Goal: Information Seeking & Learning: Learn about a topic

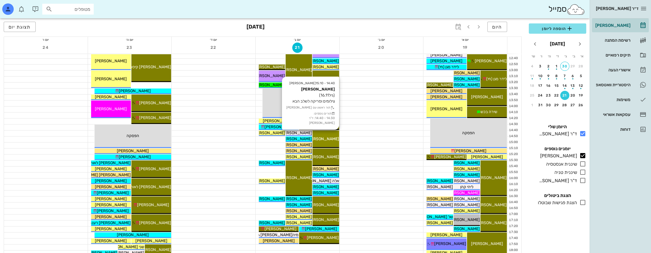
scroll to position [200, 0]
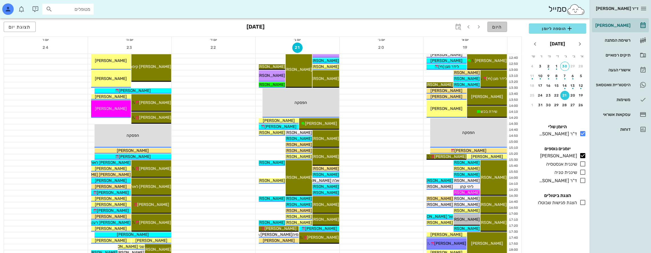
click at [497, 26] on span "היום" at bounding box center [497, 26] width 10 height 5
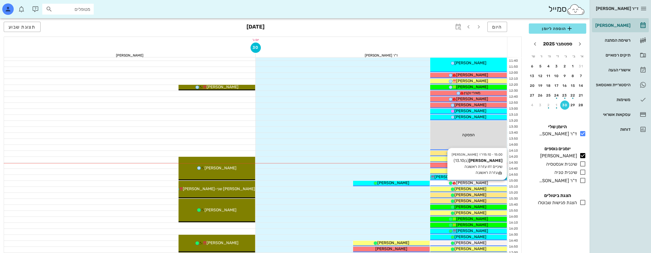
scroll to position [165, 0]
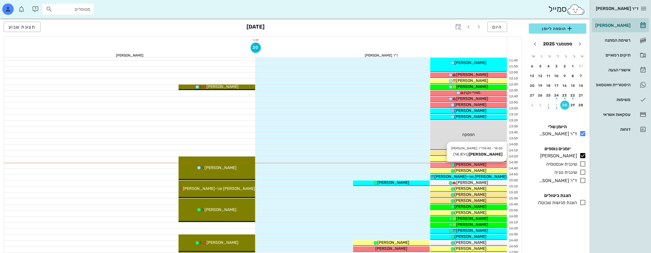
click at [451, 163] on div "[PERSON_NAME]" at bounding box center [468, 165] width 77 height 6
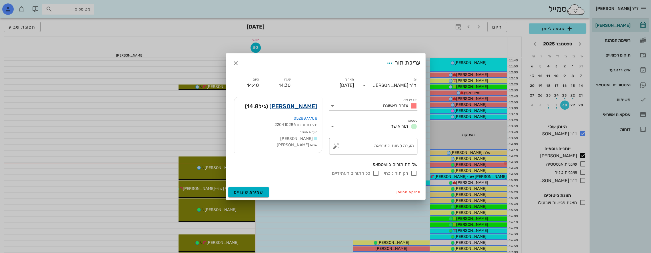
click at [298, 105] on link "[PERSON_NAME]" at bounding box center [293, 106] width 48 height 9
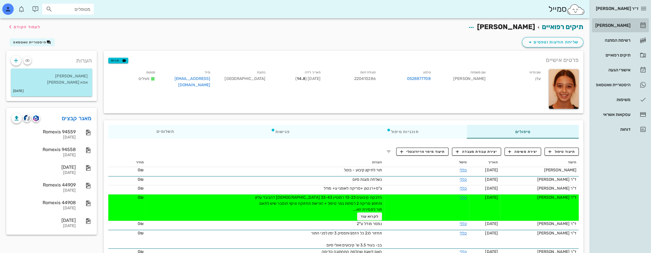
click at [628, 22] on div "[PERSON_NAME]" at bounding box center [612, 25] width 36 height 9
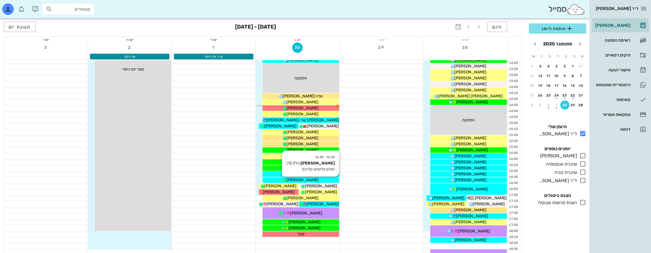
scroll to position [219, 0]
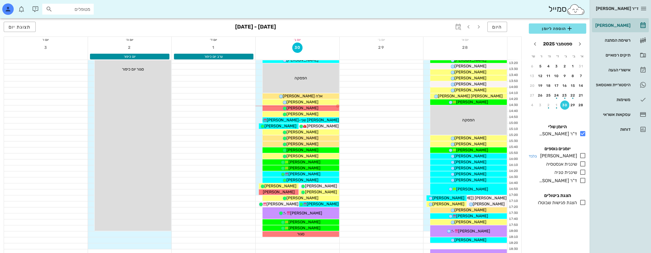
click at [581, 155] on icon at bounding box center [583, 155] width 7 height 7
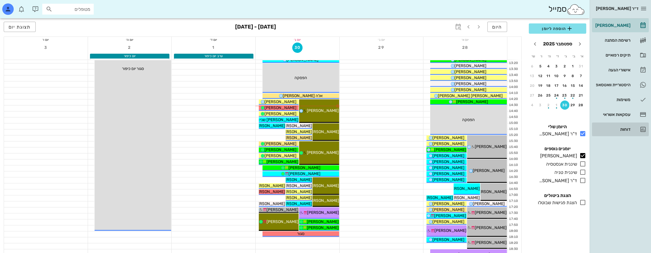
click at [626, 127] on div "דוחות" at bounding box center [612, 129] width 36 height 5
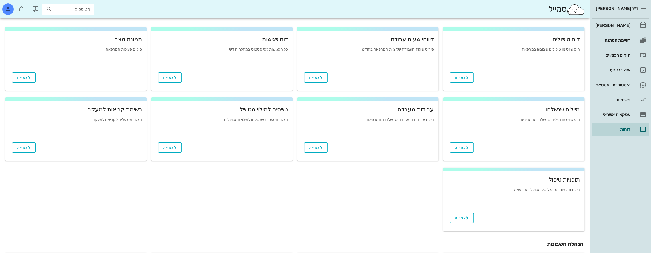
scroll to position [169, 0]
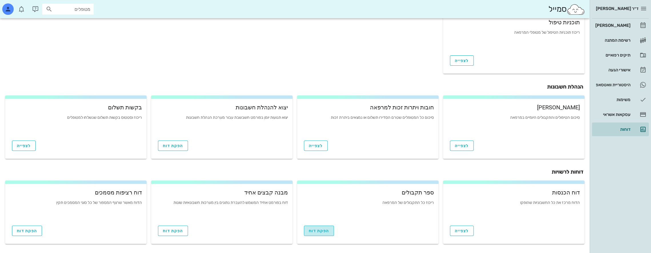
click at [311, 232] on span "הפקת דוח" at bounding box center [319, 231] width 20 height 5
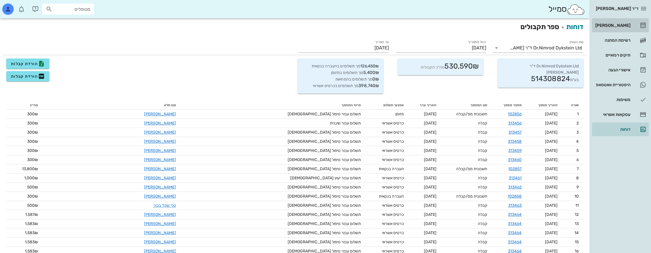
click at [614, 24] on div "[PERSON_NAME]" at bounding box center [612, 25] width 36 height 5
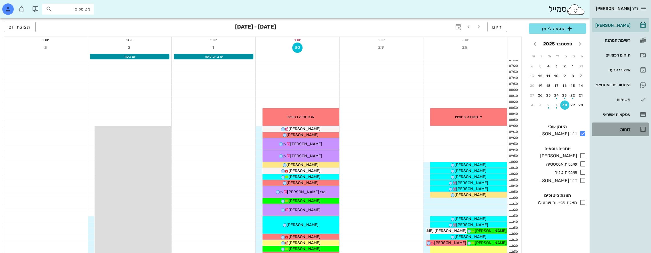
click at [628, 127] on div "דוחות" at bounding box center [612, 129] width 36 height 9
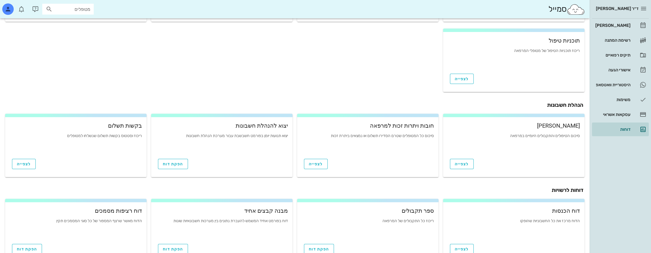
scroll to position [169, 0]
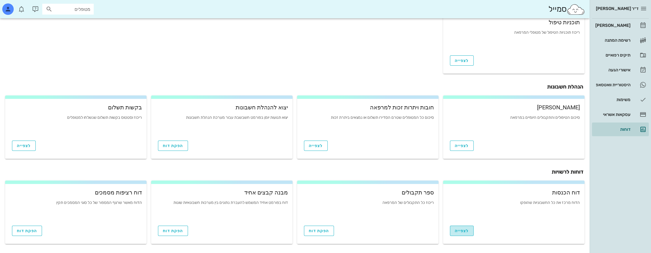
click at [464, 232] on span "לצפייה" at bounding box center [462, 231] width 14 height 5
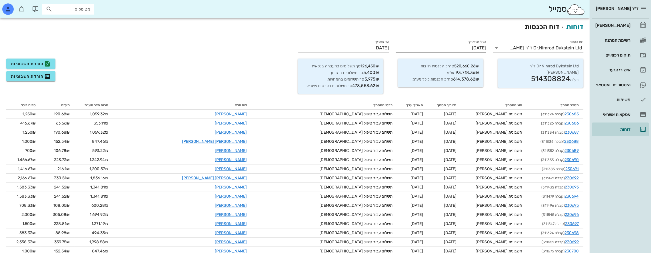
click at [468, 47] on input "[DATE]" at bounding box center [441, 47] width 91 height 9
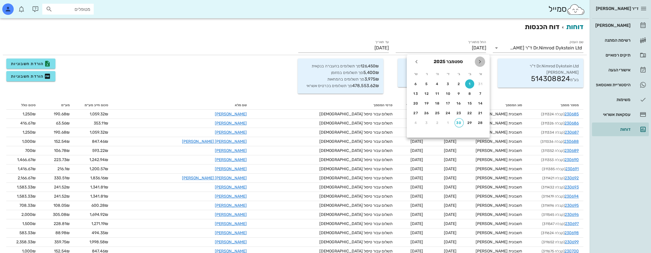
click at [480, 60] on icon "חודש שעבר" at bounding box center [480, 61] width 7 height 7
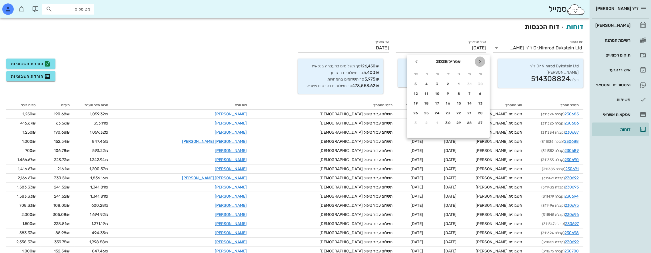
click at [480, 60] on icon "חודש שעבר" at bounding box center [480, 61] width 7 height 7
click at [446, 83] on div "1" at bounding box center [448, 84] width 9 height 4
type input "[DATE]"
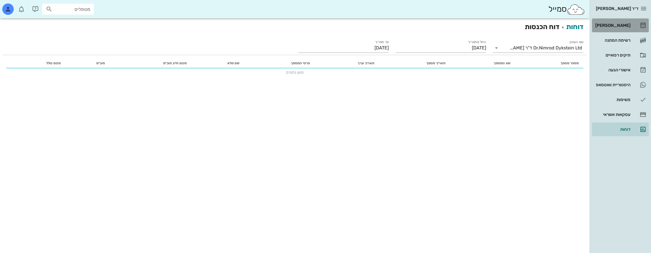
click at [619, 25] on div "[PERSON_NAME]" at bounding box center [612, 25] width 36 height 5
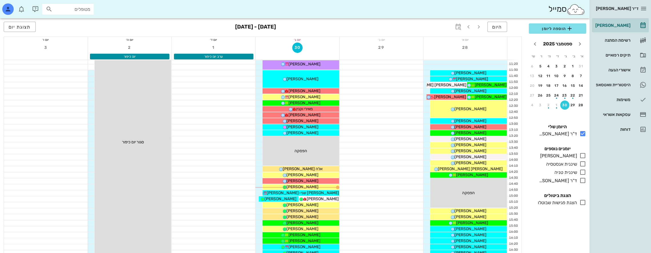
scroll to position [162, 0]
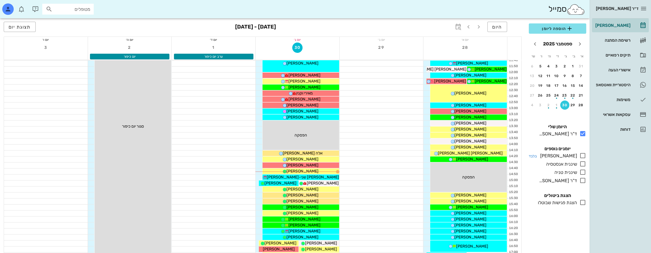
click at [584, 155] on icon at bounding box center [583, 155] width 7 height 7
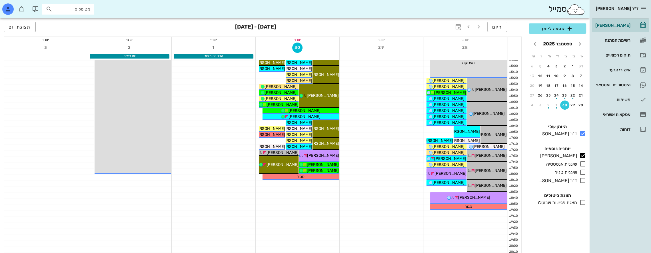
scroll to position [276, 0]
click at [450, 228] on div at bounding box center [466, 231] width 84 height 6
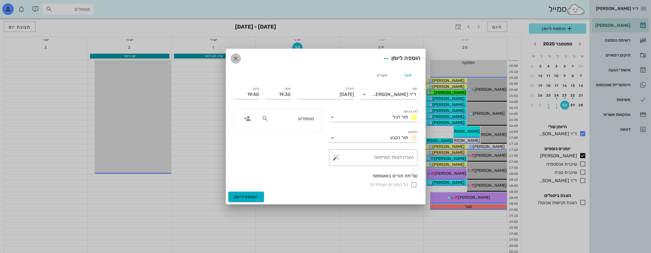
click at [234, 56] on icon "button" at bounding box center [235, 58] width 7 height 7
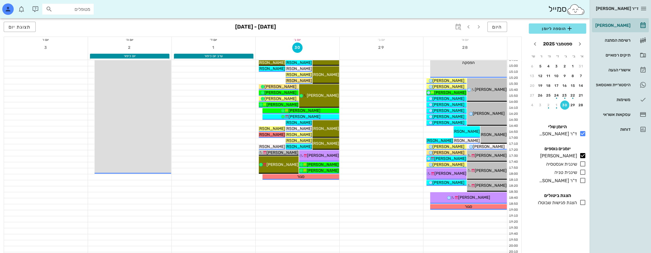
click at [65, 6] on input "מטופלים" at bounding box center [72, 8] width 37 height 7
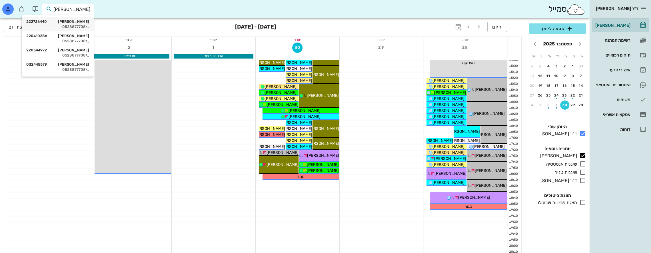
type input "[PERSON_NAME] אי"
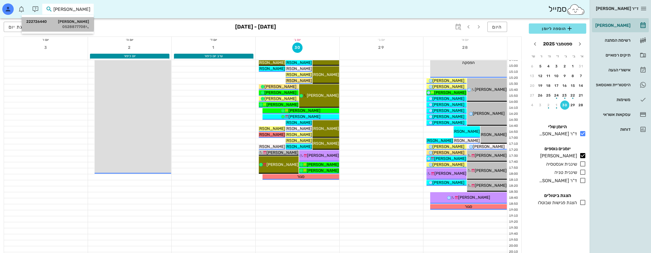
click at [82, 19] on div "[PERSON_NAME] 222726440 0528877708" at bounding box center [57, 24] width 63 height 14
